Goal: Information Seeking & Learning: Learn about a topic

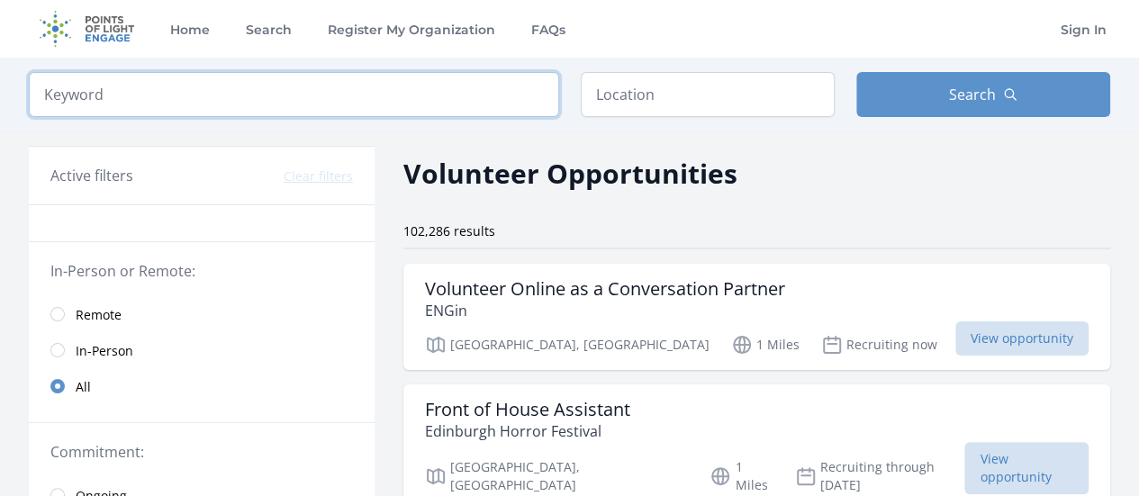
click at [326, 98] on input "search" at bounding box center [294, 94] width 531 height 45
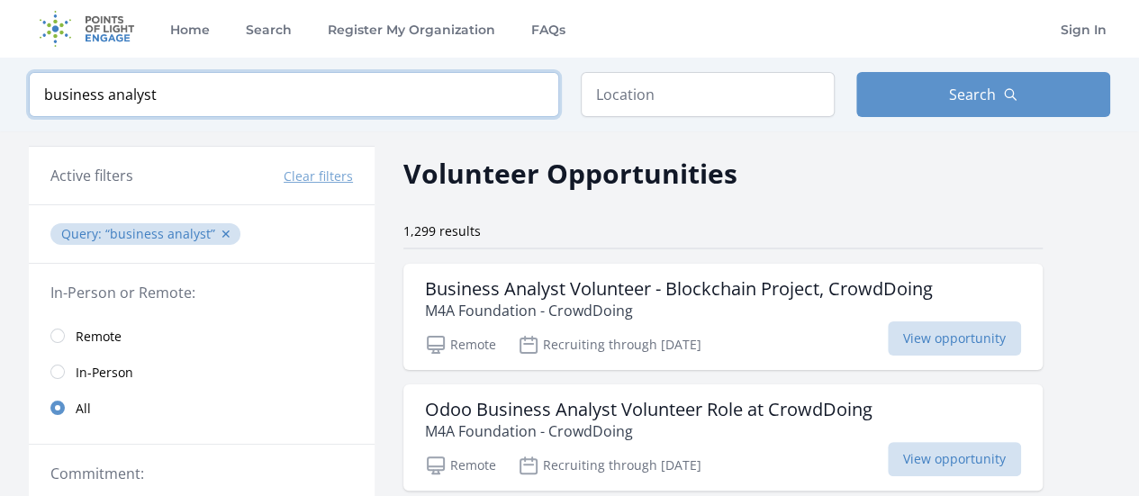
type input "business analyst"
click button "submit" at bounding box center [0, 0] width 0 height 0
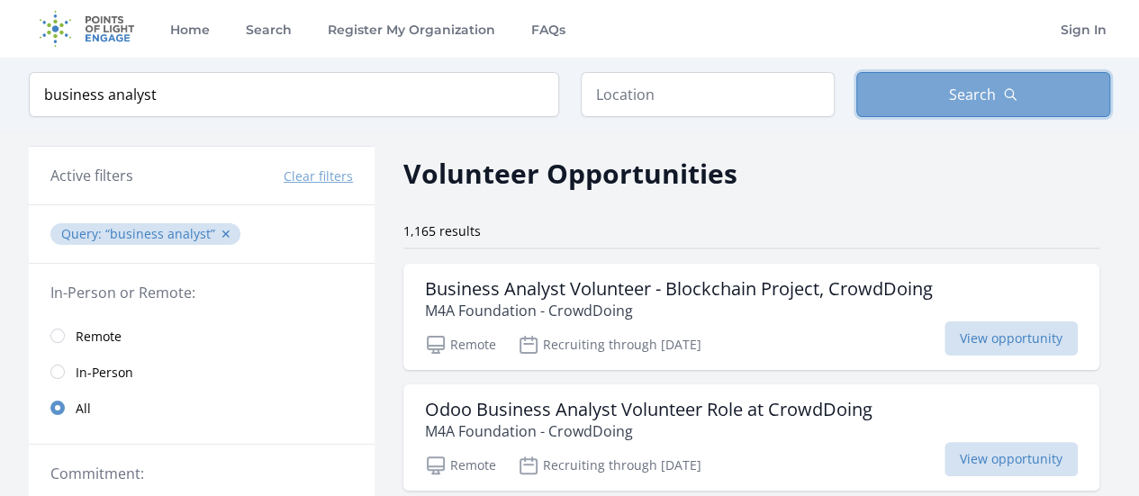
click at [1029, 104] on button "Search" at bounding box center [984, 94] width 254 height 45
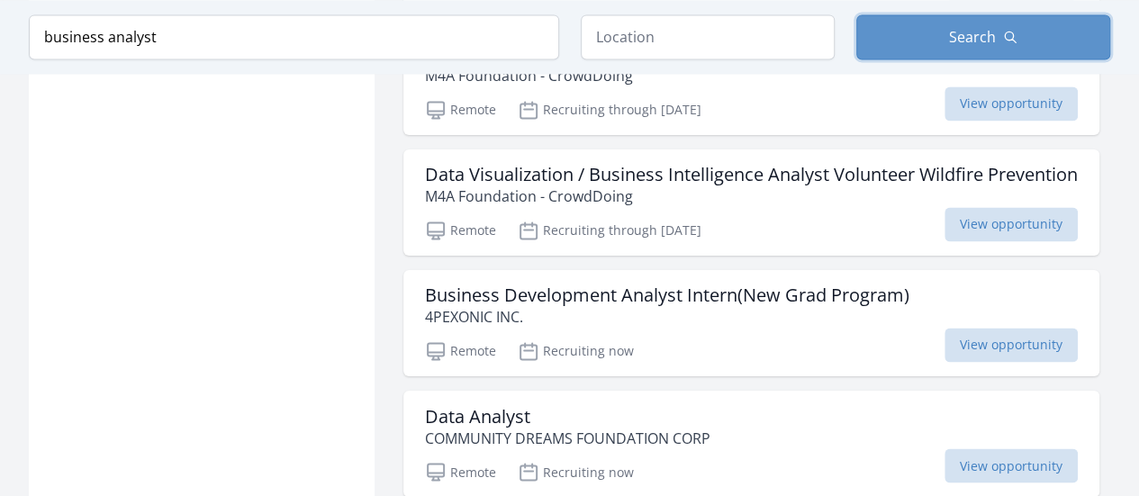
scroll to position [1331, 0]
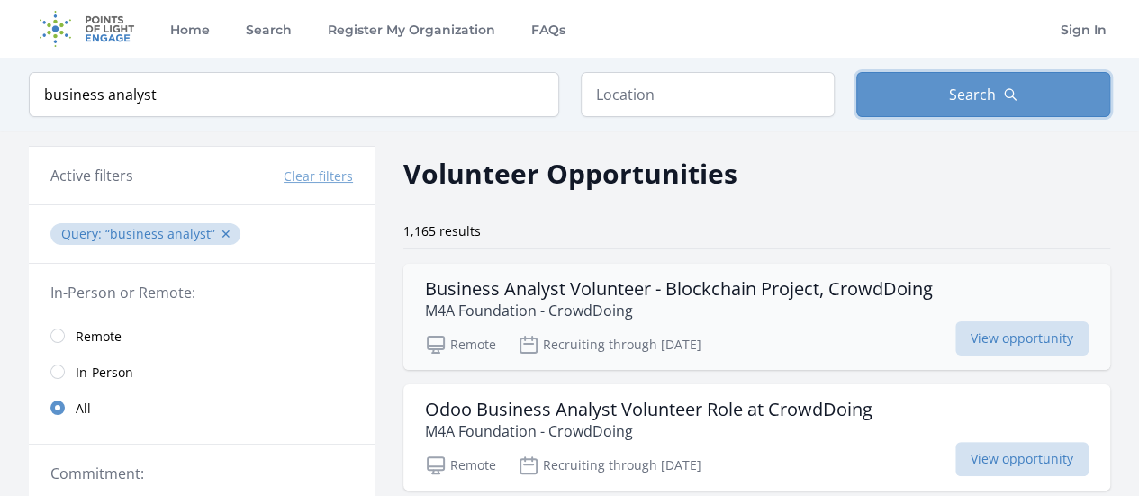
scroll to position [238, 0]
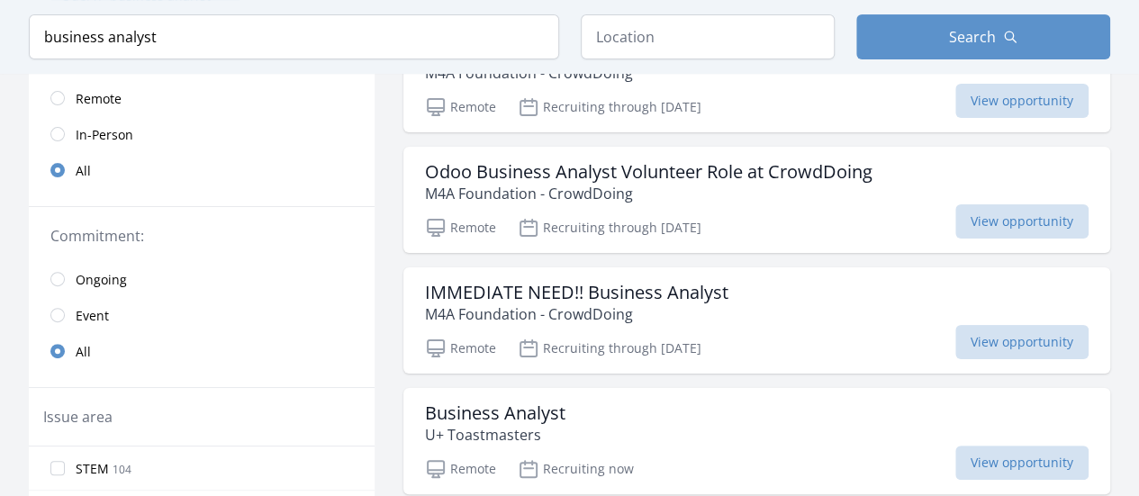
click at [65, 91] on link "Remote" at bounding box center [202, 98] width 346 height 36
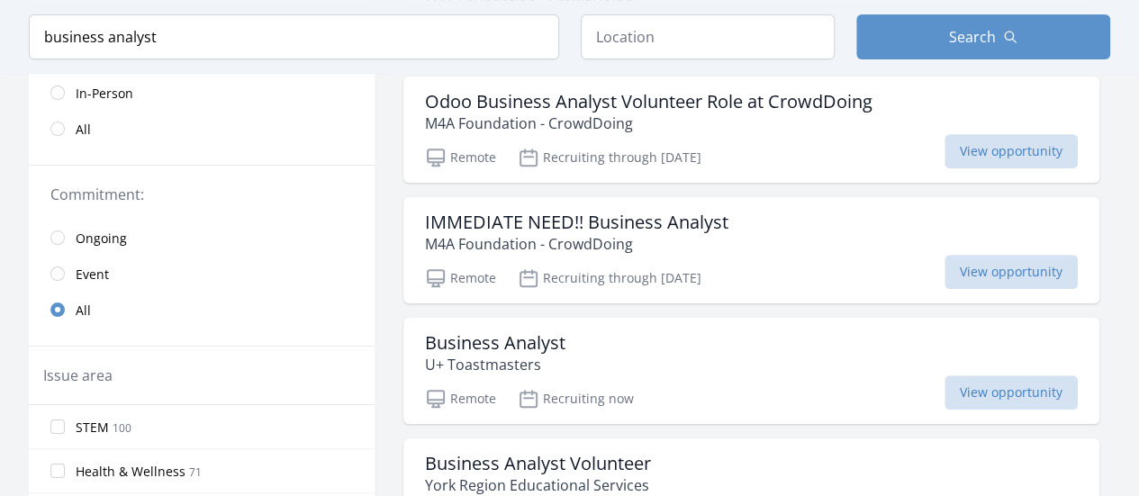
scroll to position [307, 0]
click at [67, 246] on link "Ongoing" at bounding box center [202, 239] width 346 height 36
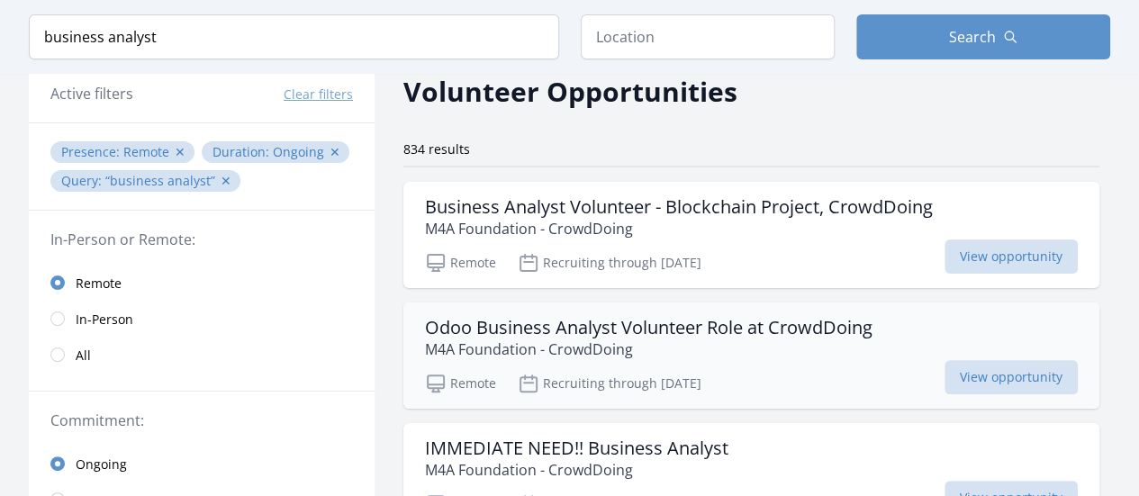
scroll to position [73, 0]
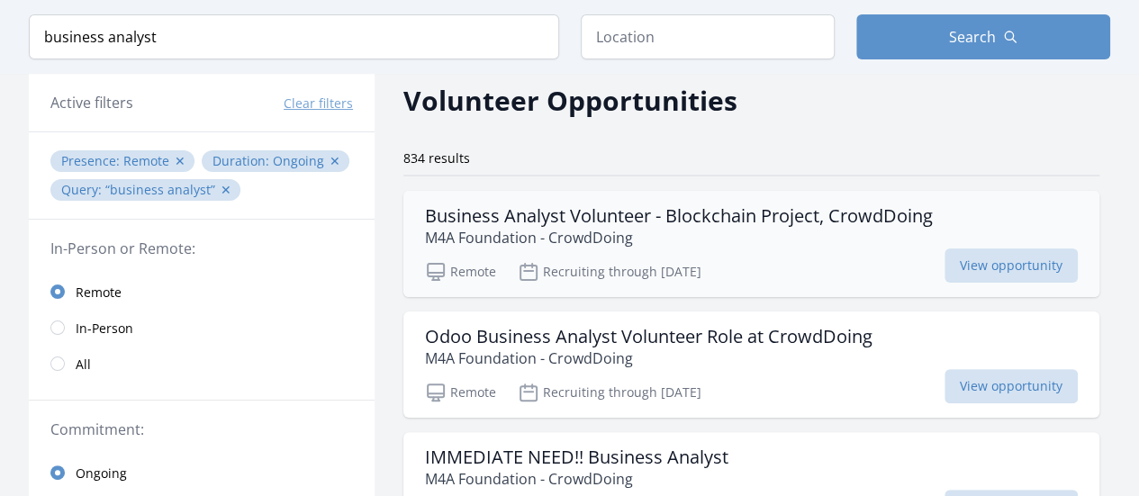
click at [595, 227] on p "M4A Foundation - CrowdDoing" at bounding box center [679, 238] width 508 height 22
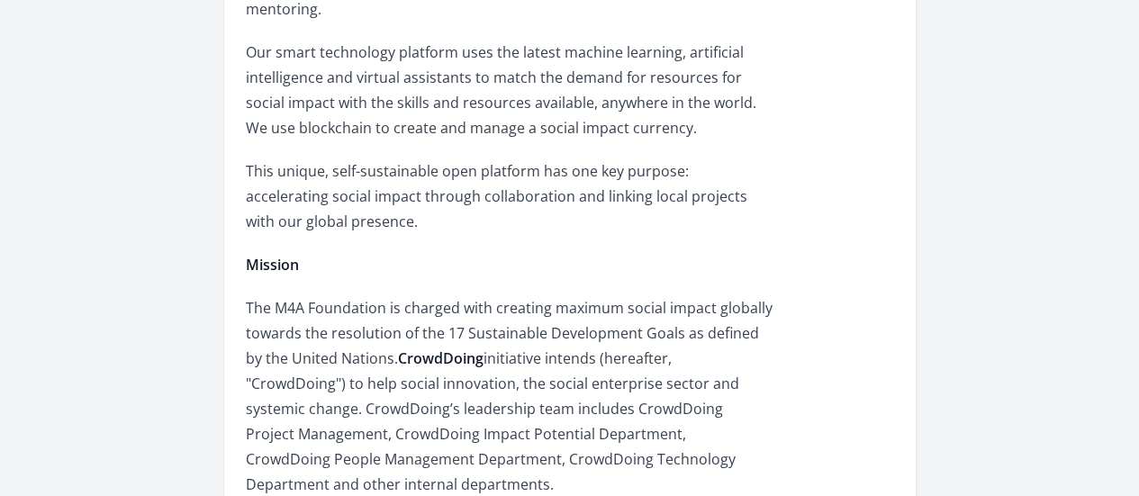
scroll to position [2091, 0]
drag, startPoint x: 494, startPoint y: 135, endPoint x: 576, endPoint y: 142, distance: 82.3
click at [484, 349] on strong "CrowdDoing" at bounding box center [441, 359] width 86 height 20
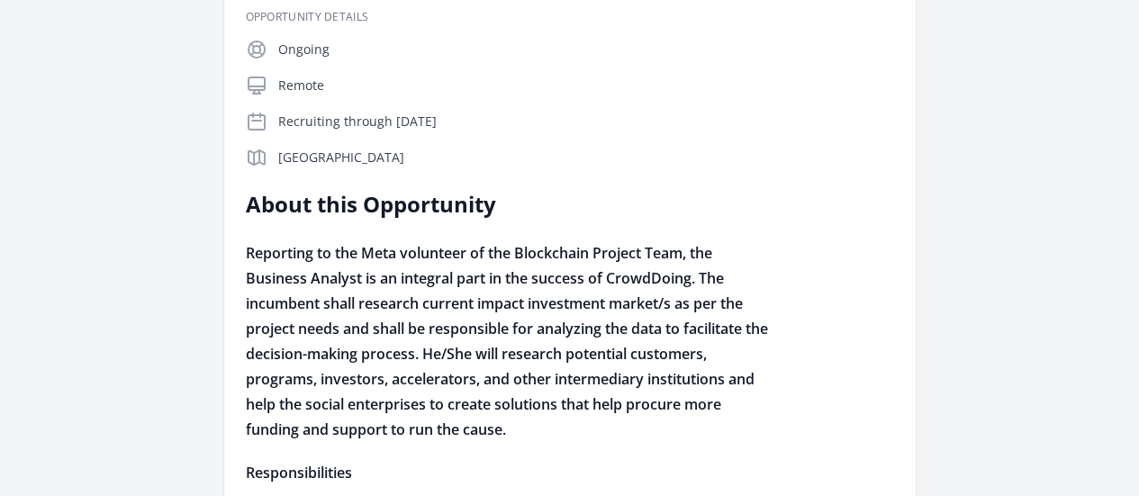
scroll to position [408, 0]
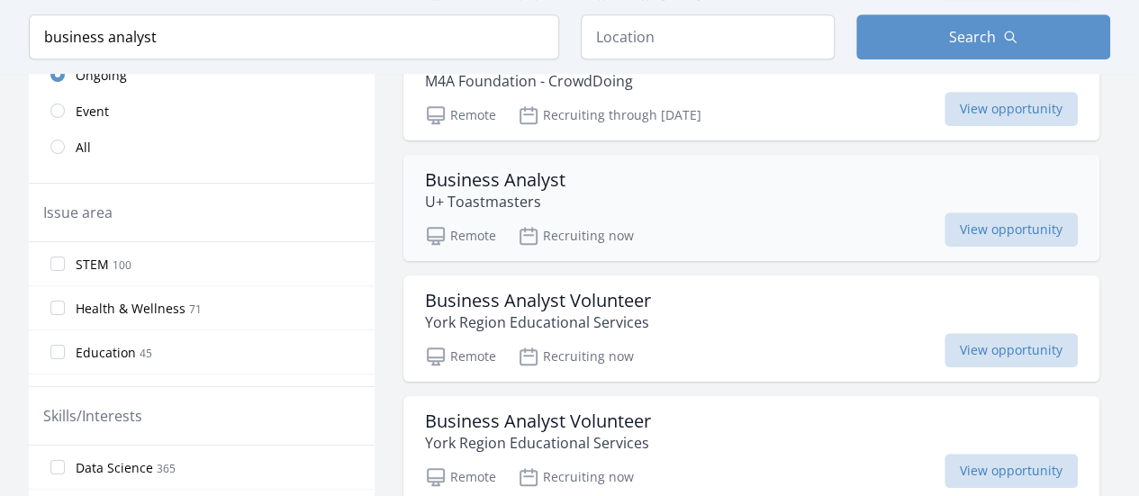
scroll to position [473, 0]
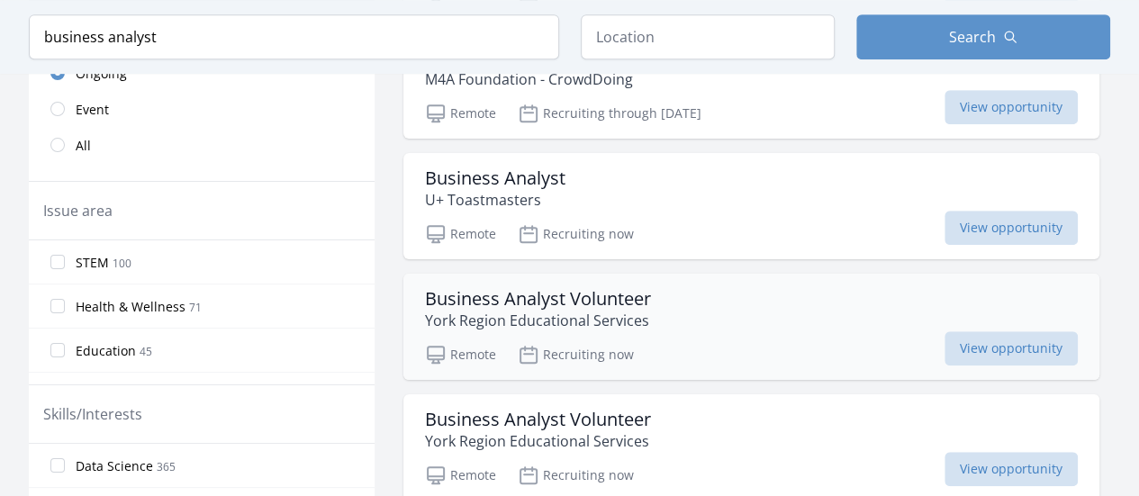
click at [630, 311] on p "York Region Educational Services" at bounding box center [538, 321] width 226 height 22
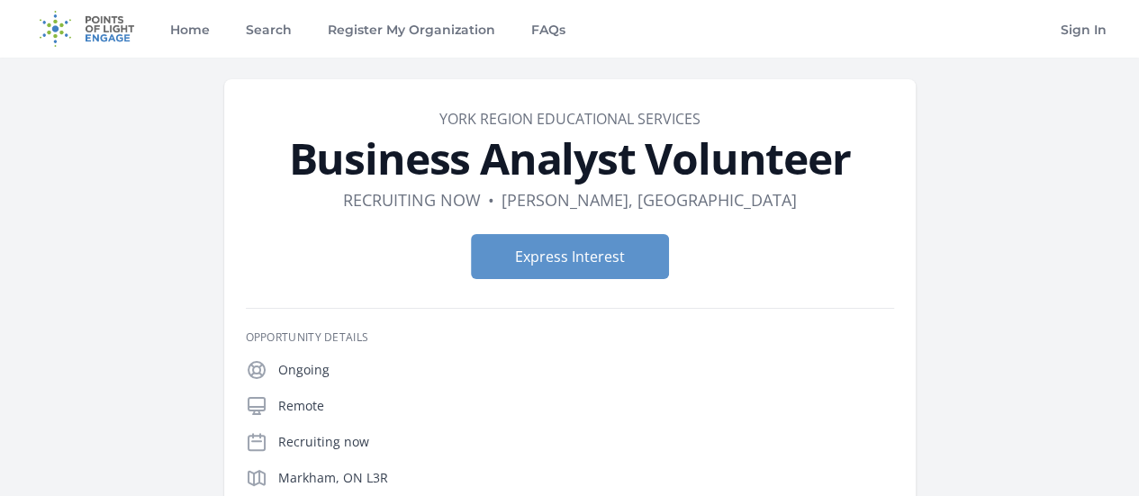
scroll to position [1, 0]
